Goal: Task Accomplishment & Management: Use online tool/utility

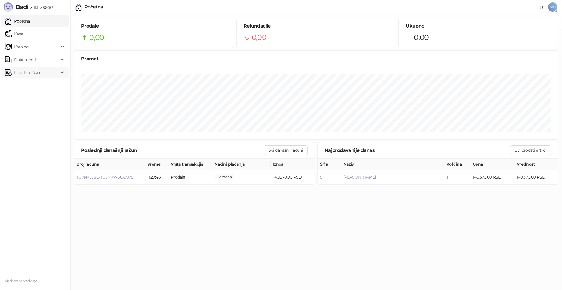
click at [41, 72] on span "Fiskalni računi" at bounding box center [32, 73] width 54 height 12
click at [39, 86] on link "Izdati računi" at bounding box center [23, 86] width 32 height 12
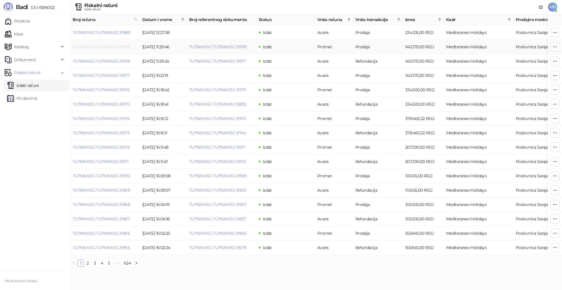
click at [112, 45] on link "TU7NXWSC-TU7NXWSC-9979" at bounding box center [101, 46] width 57 height 5
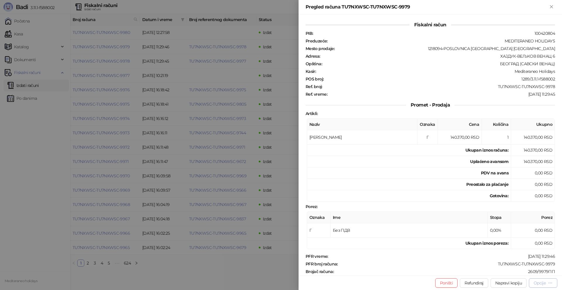
click at [549, 283] on icon "button" at bounding box center [550, 283] width 5 height 5
click at [515, 253] on span "Štampaj na A4 štampaču" at bounding box center [523, 252] width 60 height 6
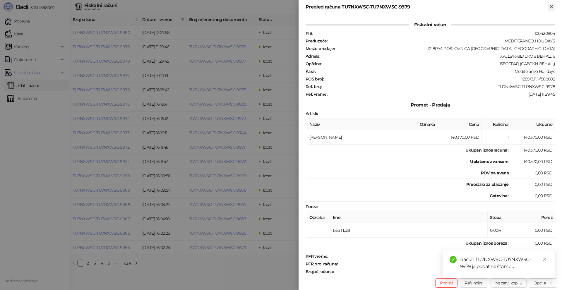
click at [551, 6] on icon "Zatvori" at bounding box center [551, 6] width 5 height 5
